Goal: Task Accomplishment & Management: Complete application form

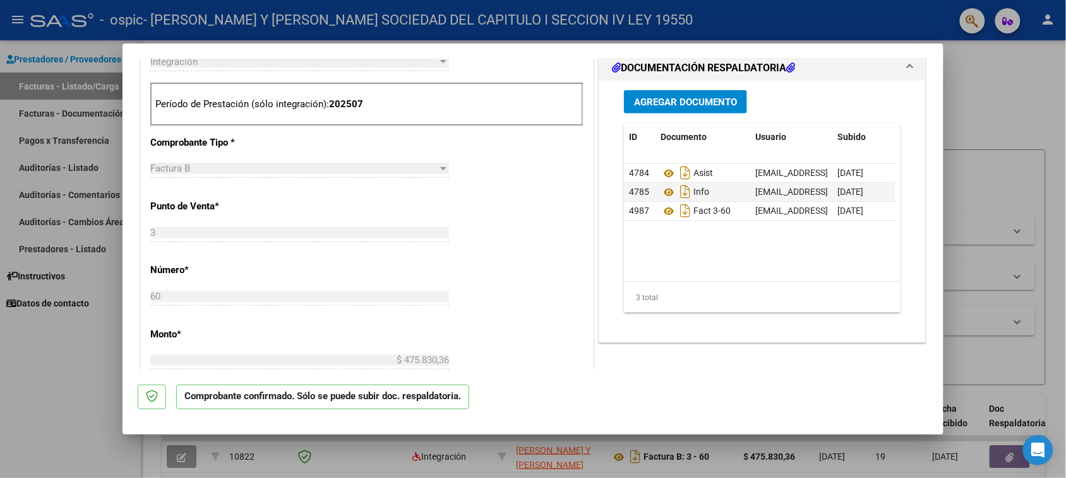
scroll to position [316, 0]
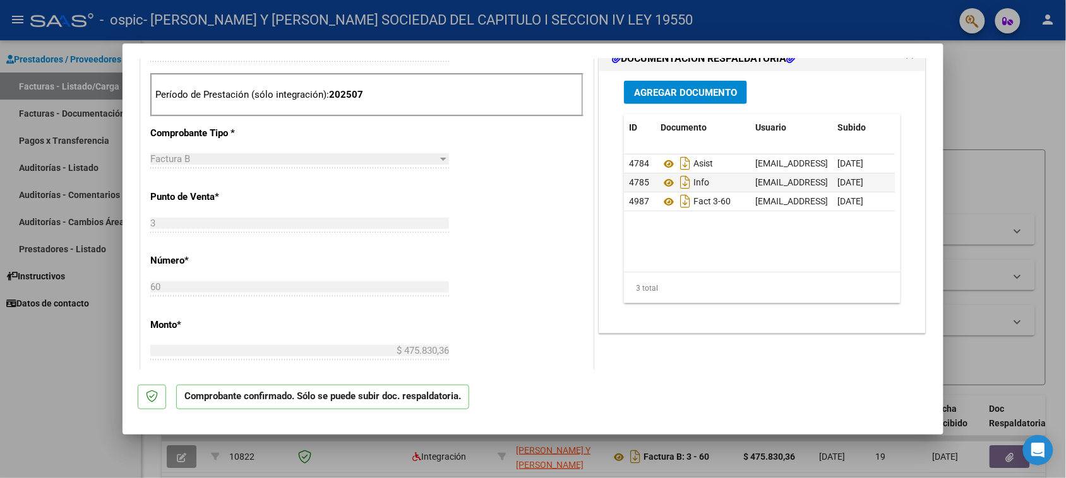
click at [980, 109] on div at bounding box center [533, 239] width 1066 height 478
type input "$ 0,00"
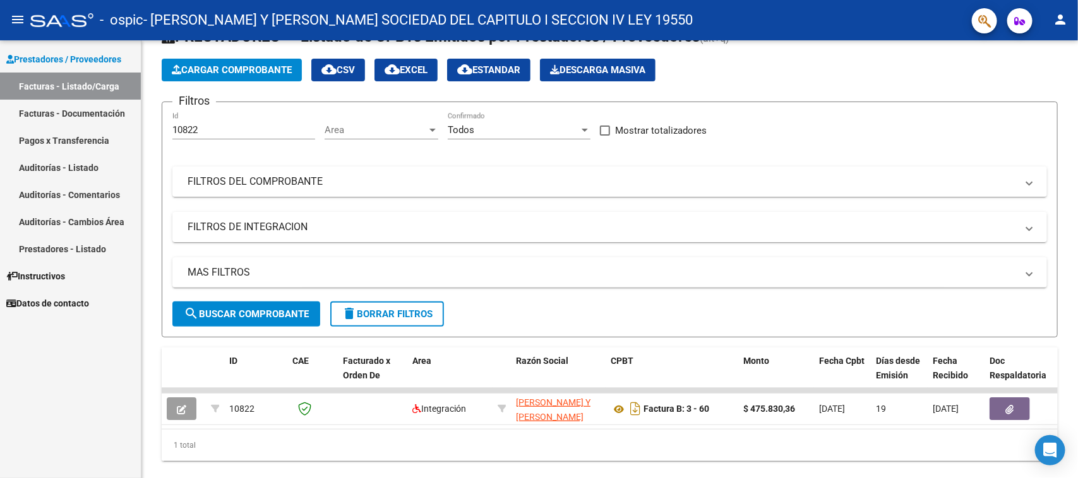
scroll to position [0, 0]
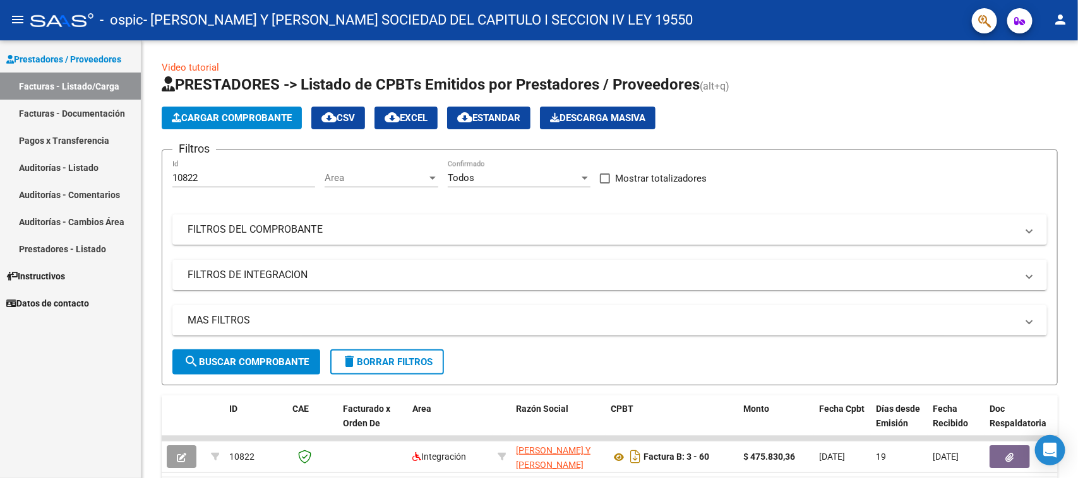
click at [70, 84] on link "Facturas - Listado/Carga" at bounding box center [70, 86] width 141 height 27
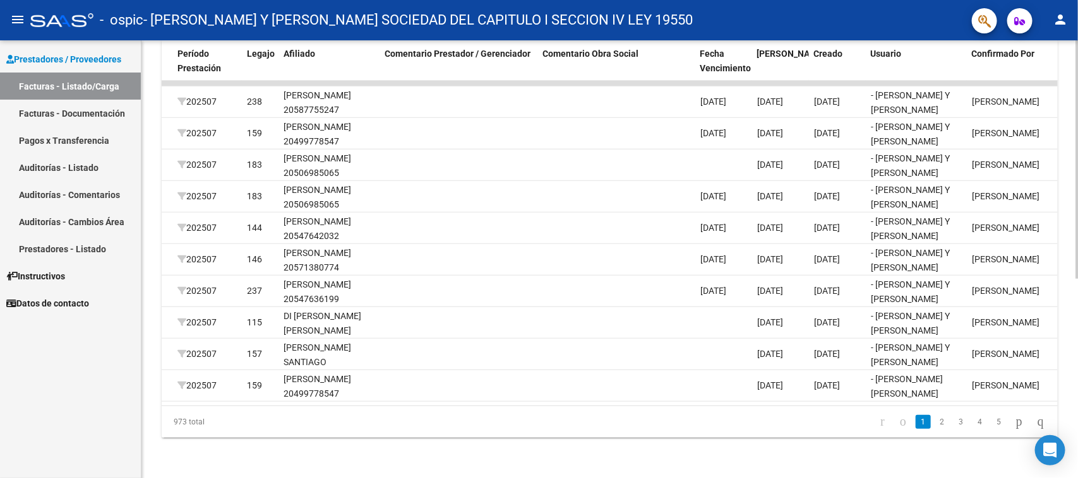
scroll to position [0, 1765]
